Goal: Download file/media

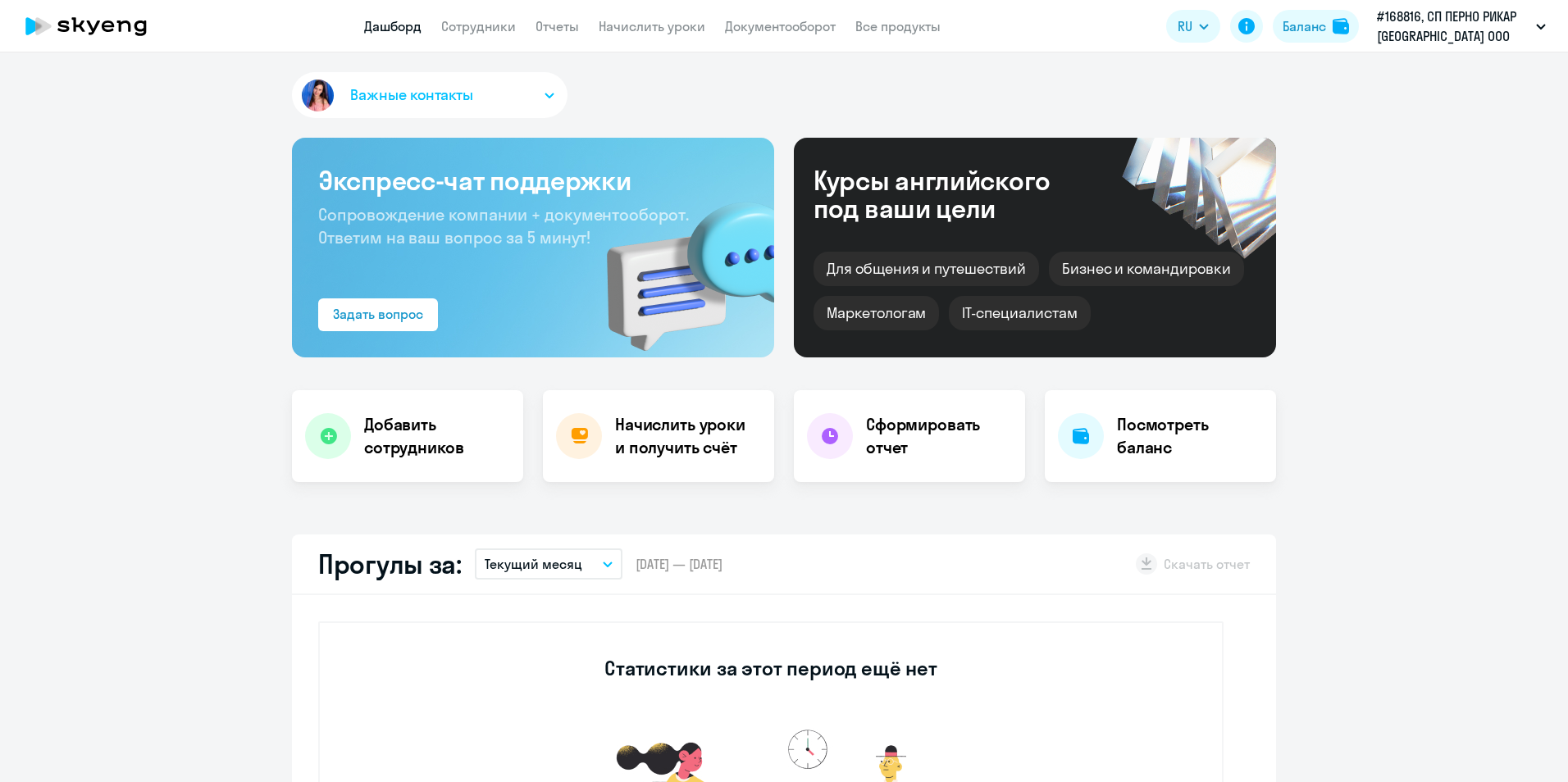
select select "30"
click at [765, 30] on link "Документооборот" at bounding box center [780, 27] width 110 height 17
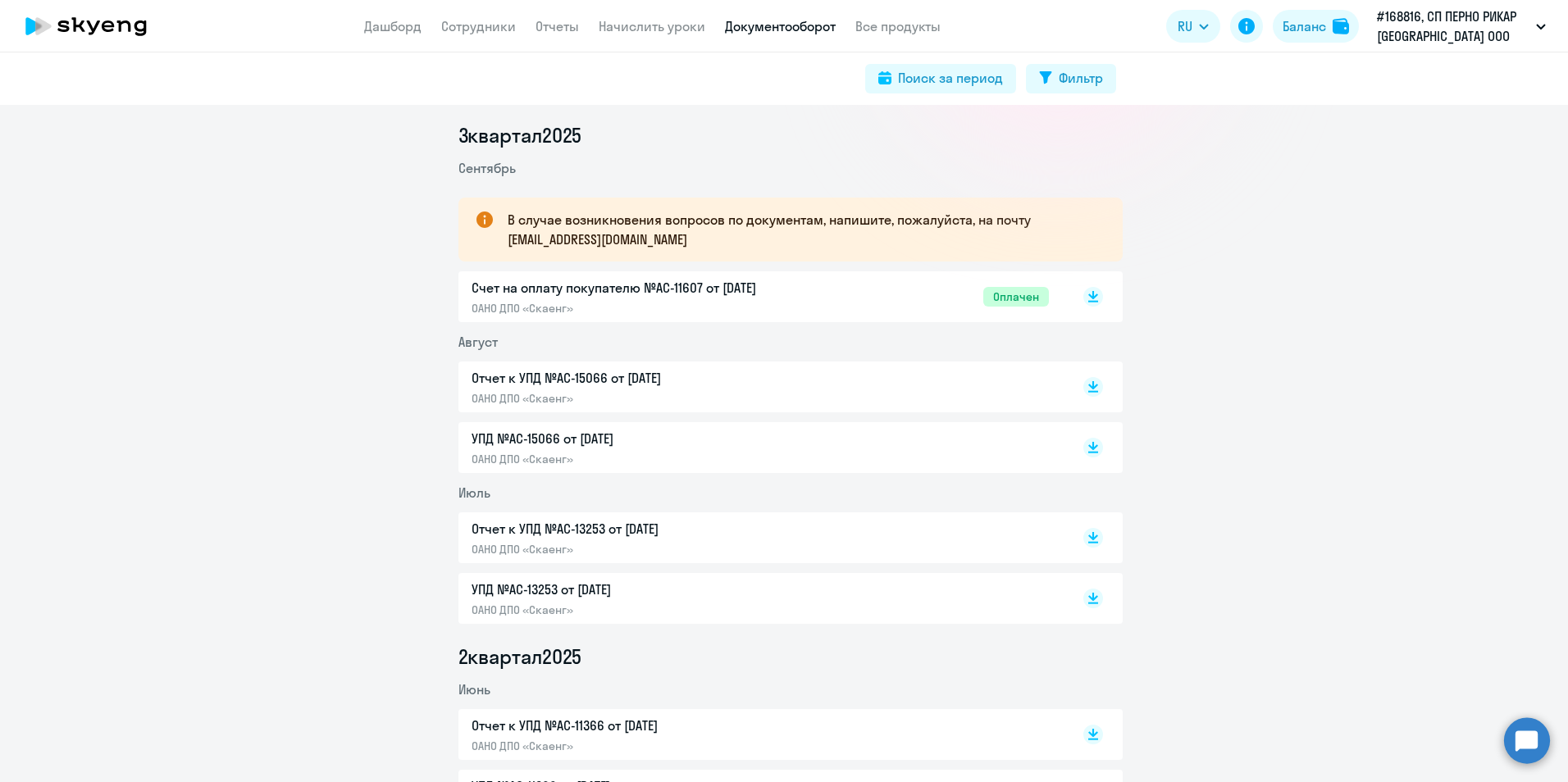
scroll to position [246, 0]
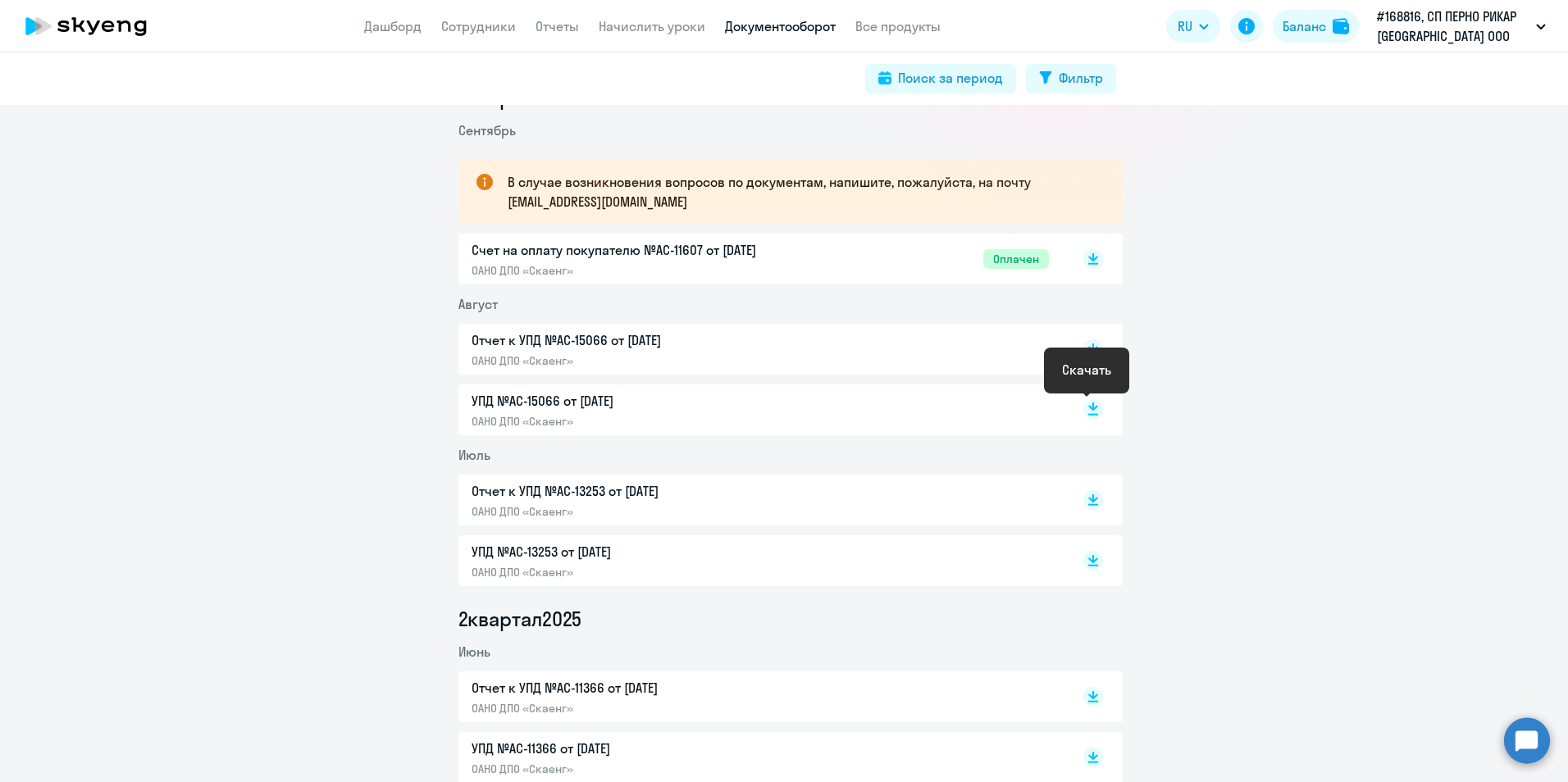
click at [1086, 413] on rect at bounding box center [1093, 410] width 20 height 20
click at [1088, 348] on icon at bounding box center [1093, 346] width 10 height 8
